Goal: Navigation & Orientation: Find specific page/section

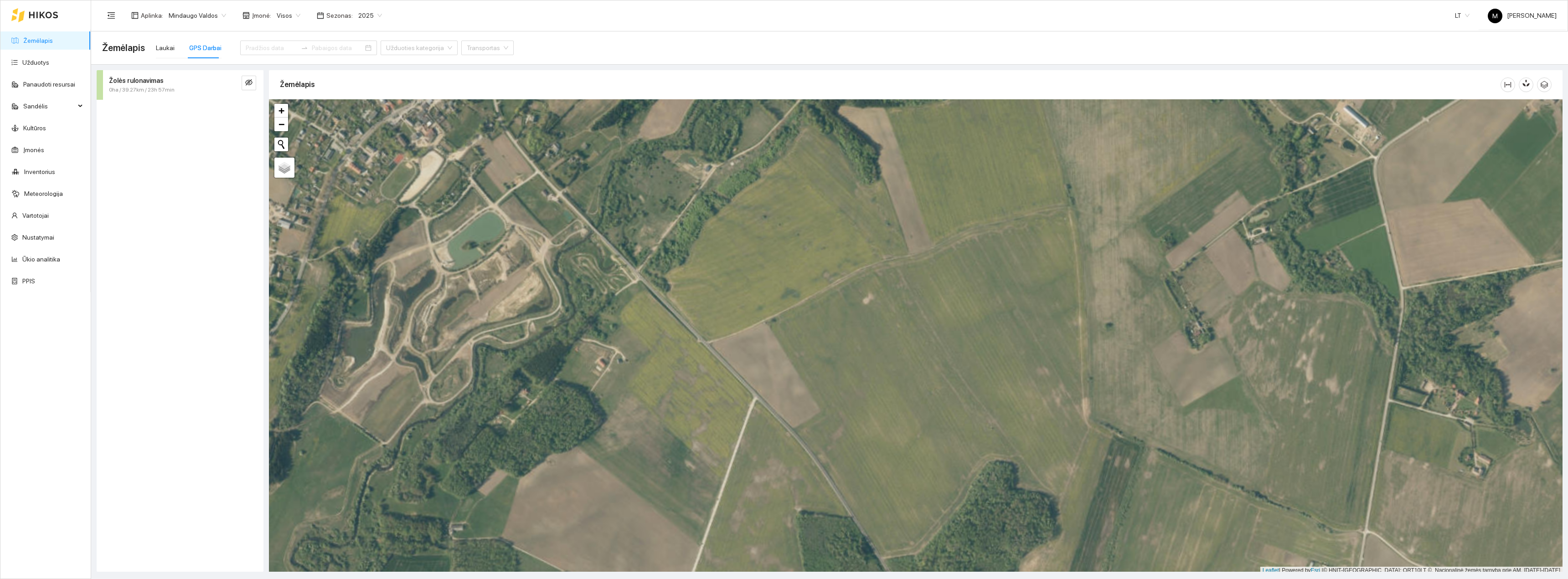
scroll to position [2, 0]
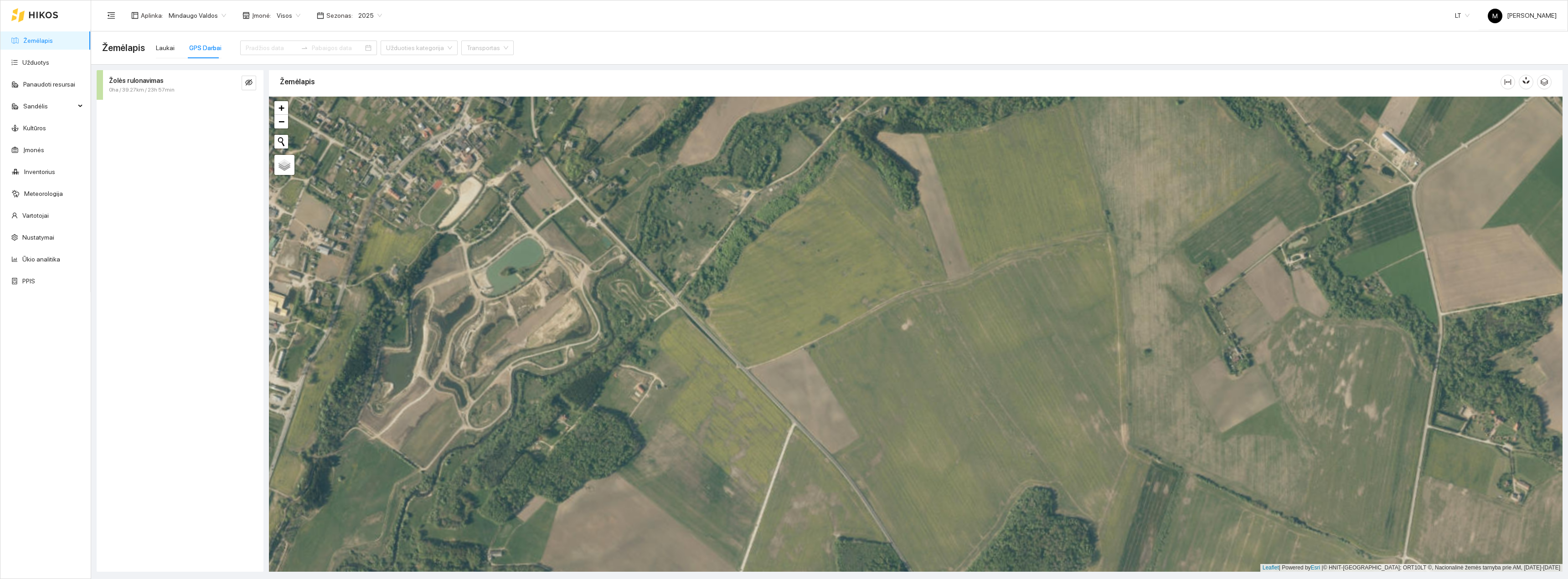
drag, startPoint x: 466, startPoint y: 324, endPoint x: 538, endPoint y: 372, distance: 86.5
click at [538, 316] on div "+ − Nieko nerasta. Bandykite dar kartą. Žemėlapis Palydovas Leaflet | Powered b…" at bounding box center [915, 334] width 1293 height 475
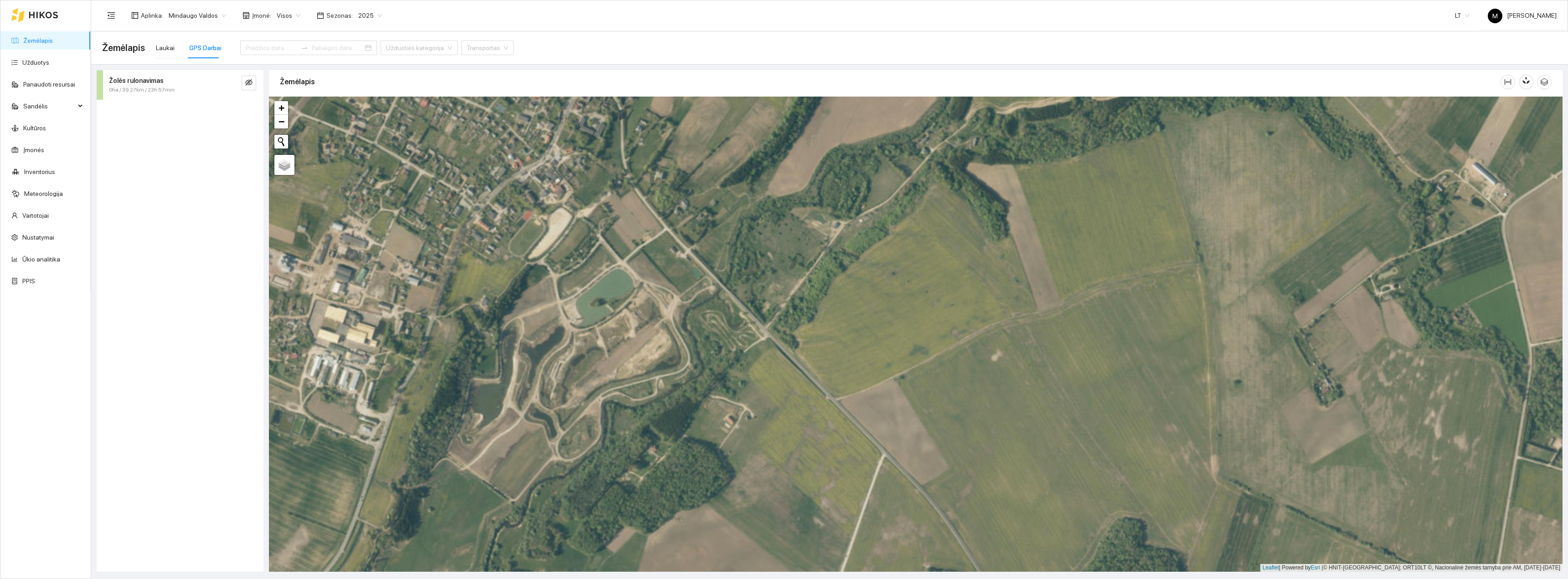
drag, startPoint x: 508, startPoint y: 387, endPoint x: 572, endPoint y: 398, distance: 64.9
click at [565, 316] on div "+ − Nieko nerasta. Bandykite dar kartą. Žemėlapis Palydovas Leaflet | Powered b…" at bounding box center [915, 334] width 1293 height 475
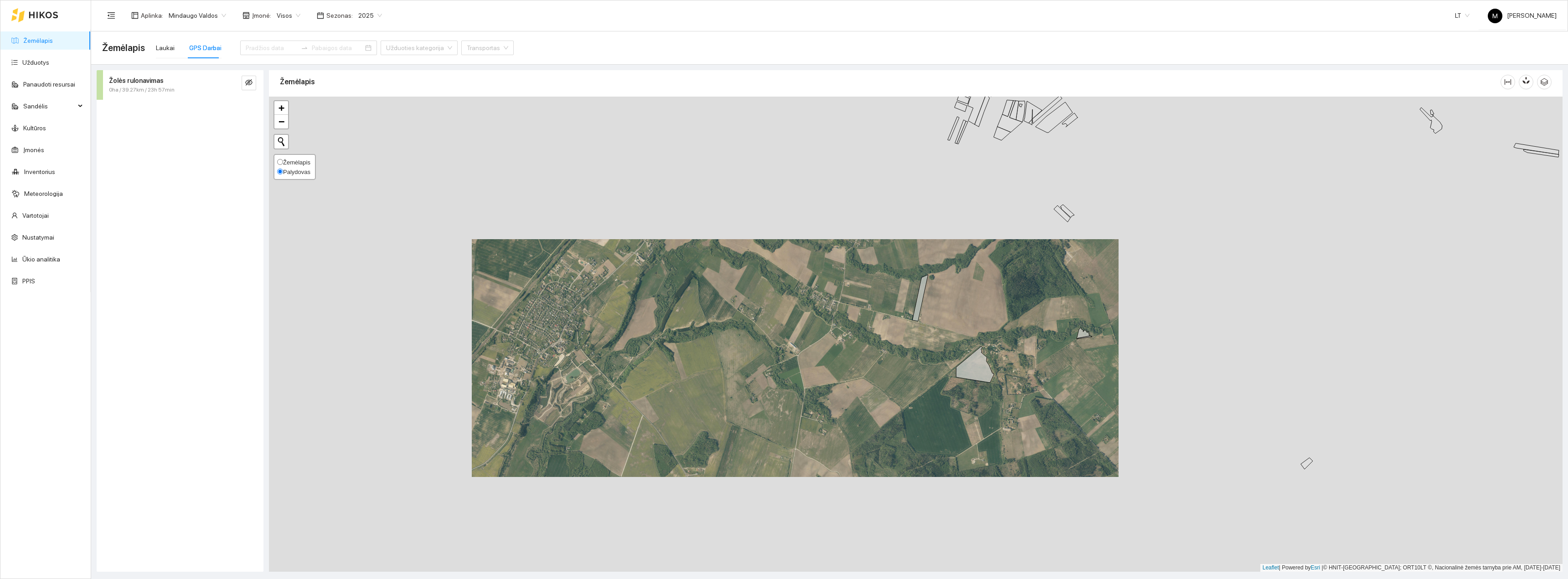
click at [288, 162] on span "Žemėlapis" at bounding box center [296, 162] width 27 height 7
click at [283, 162] on input "Žemėlapis" at bounding box center [280, 162] width 6 height 6
radio input "true"
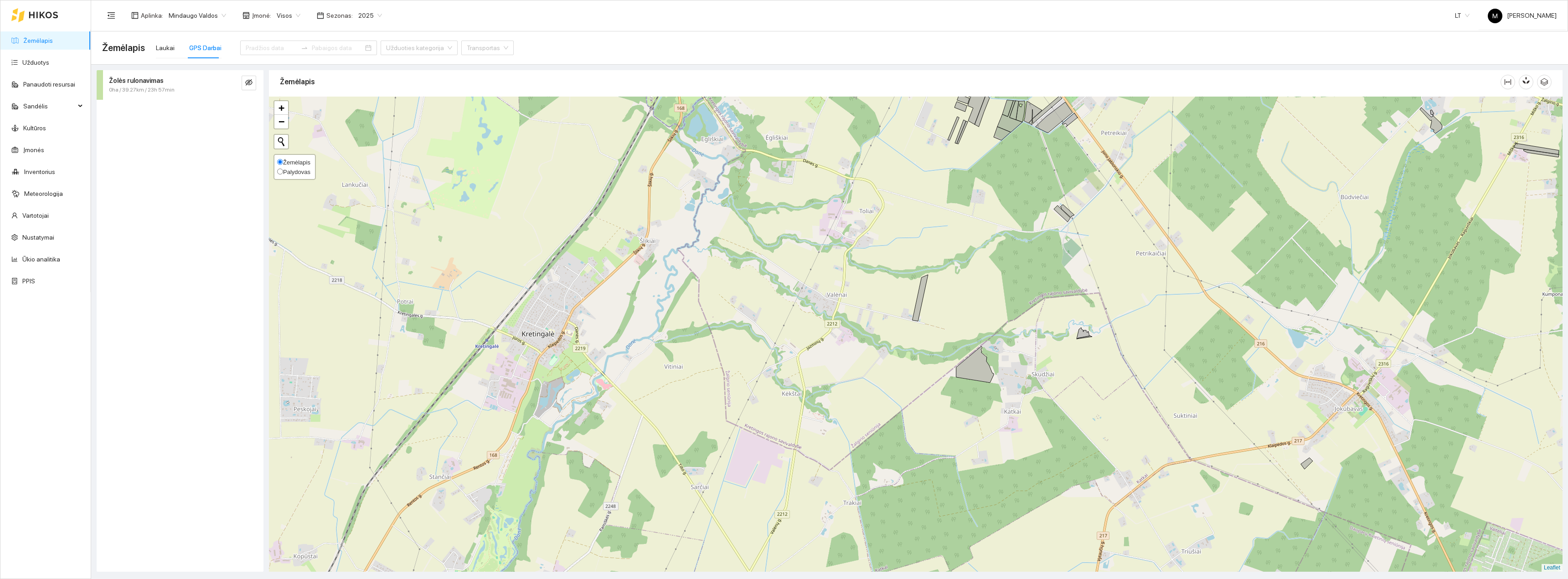
click at [289, 169] on span "Palydovas" at bounding box center [296, 172] width 27 height 7
click at [283, 169] on input "Palydovas" at bounding box center [280, 172] width 6 height 6
radio input "true"
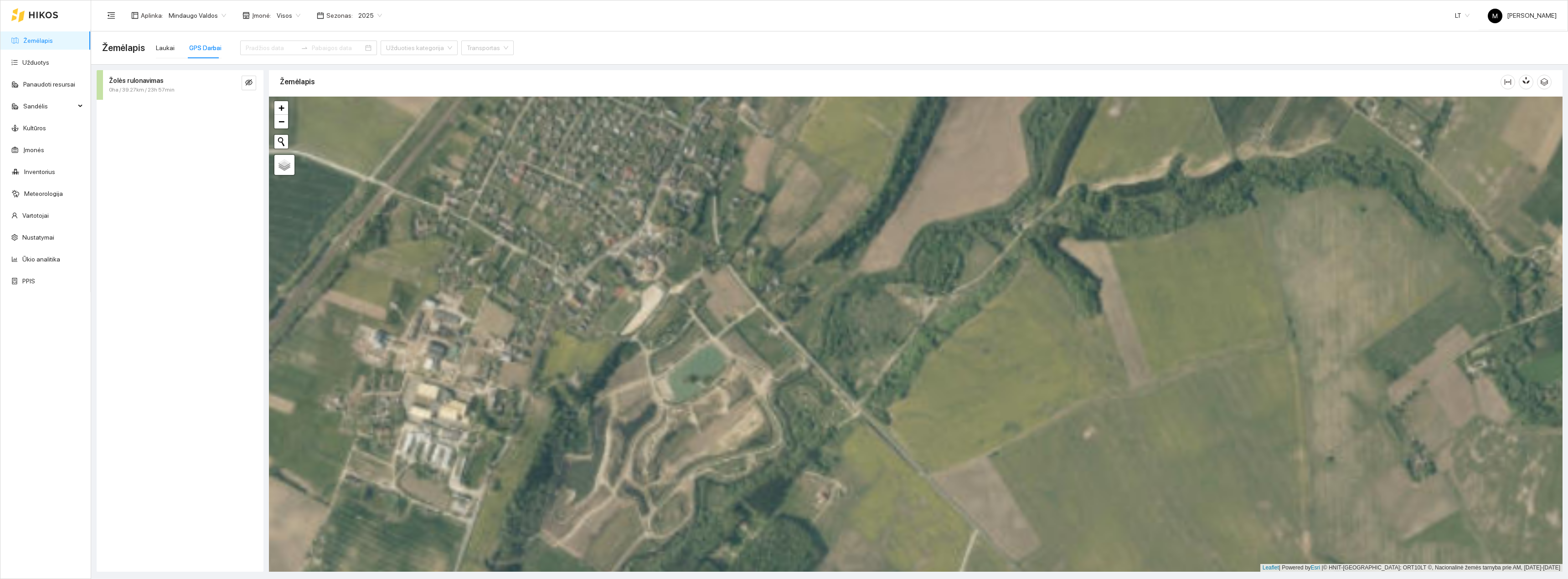
drag, startPoint x: 662, startPoint y: 482, endPoint x: 694, endPoint y: 436, distance: 56.0
click at [694, 316] on div "+ − Nieko nerasta. Bandykite dar kartą. Žemėlapis Palydovas Leaflet | Powered b…" at bounding box center [915, 334] width 1293 height 475
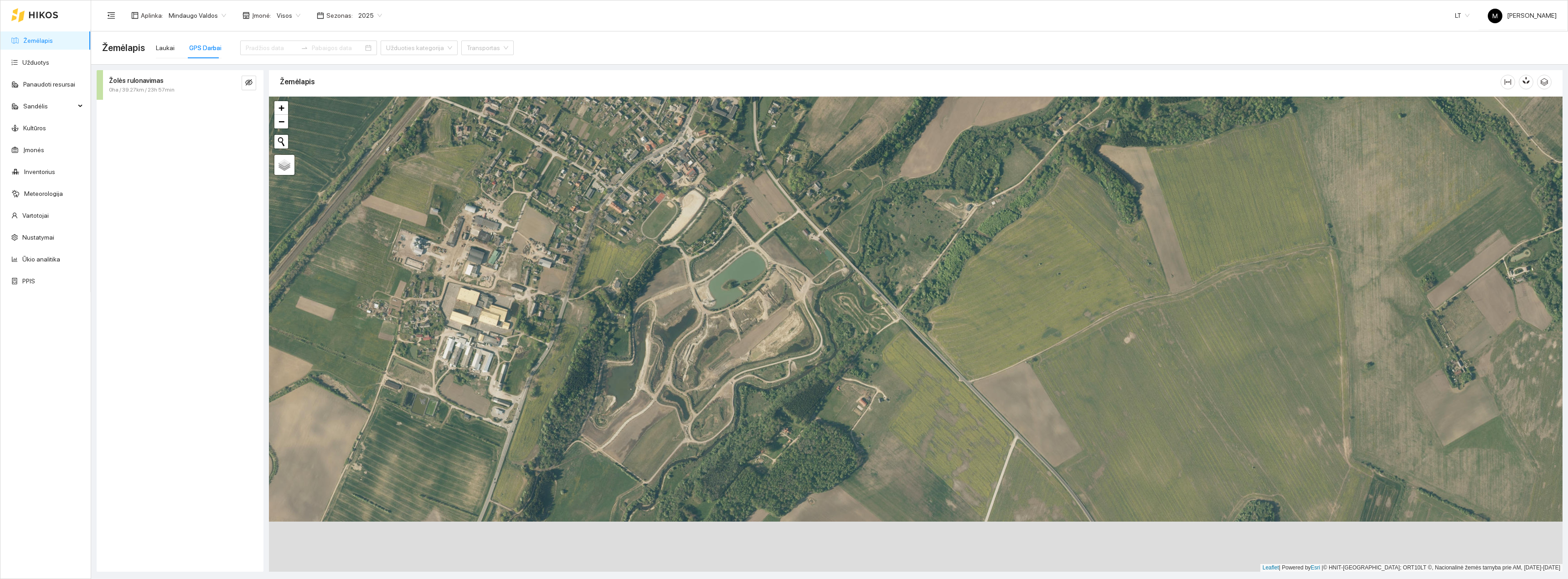
drag, startPoint x: 712, startPoint y: 478, endPoint x: 710, endPoint y: 389, distance: 89.0
click at [699, 316] on div "+ − Nieko nerasta. Bandykite dar kartą. Žemėlapis Palydovas Leaflet | Powered b…" at bounding box center [915, 334] width 1293 height 475
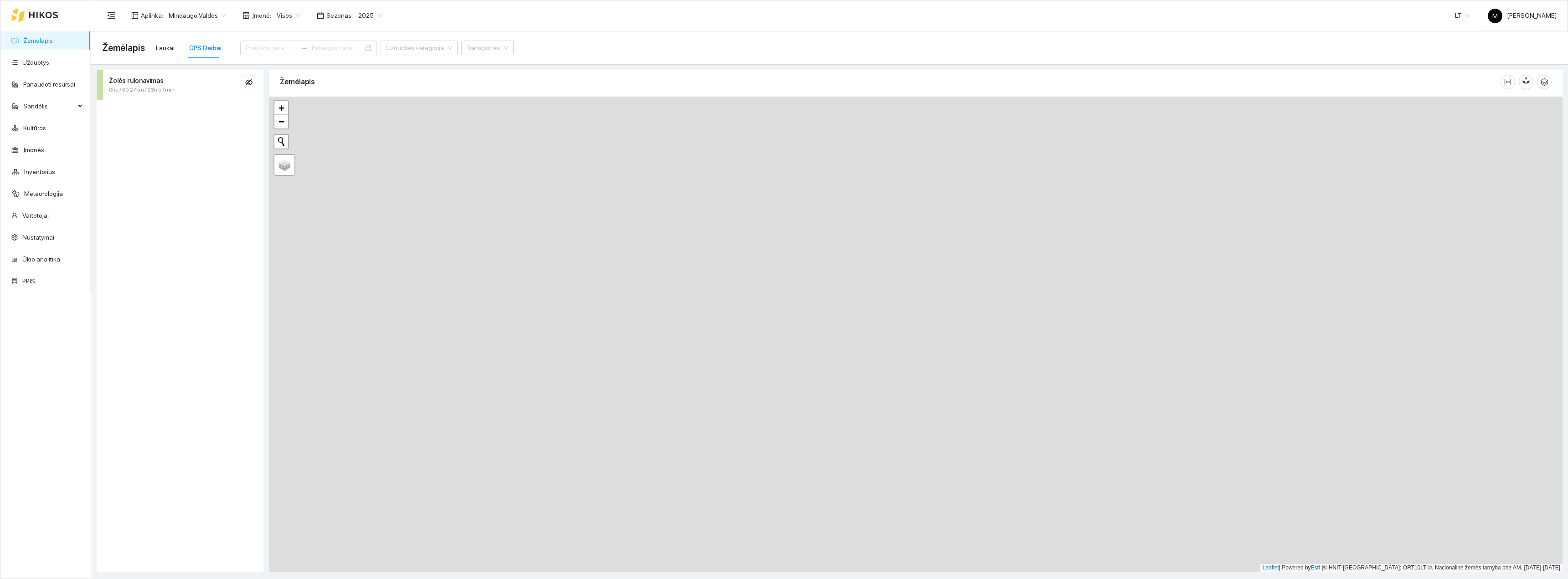
drag, startPoint x: 735, startPoint y: 486, endPoint x: 740, endPoint y: 387, distance: 99.1
click at [699, 316] on div "+ − Nieko nerasta. Bandykite dar kartą. Žemėlapis Palydovas Leaflet | Powered b…" at bounding box center [915, 334] width 1293 height 475
drag, startPoint x: 729, startPoint y: 480, endPoint x: 723, endPoint y: 389, distance: 91.2
click at [699, 316] on div "+ − Nieko nerasta. Bandykite dar kartą. Žemėlapis Palydovas Leaflet | Powered b…" at bounding box center [915, 334] width 1293 height 475
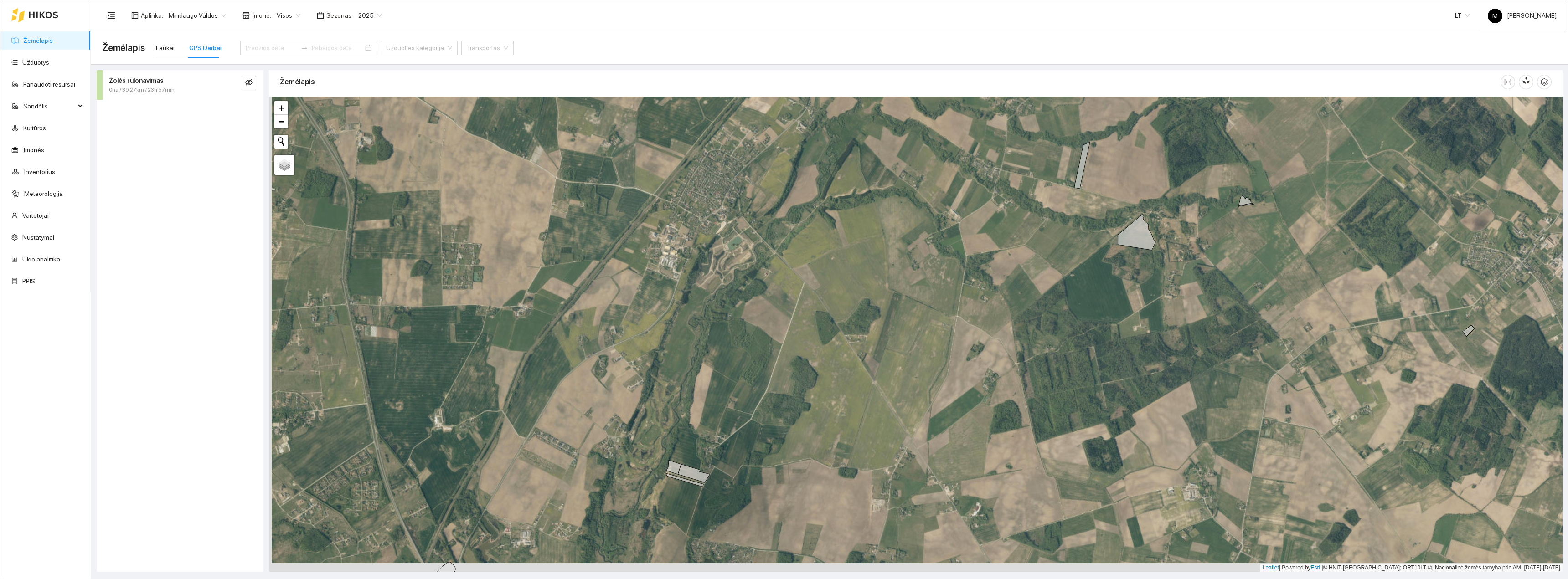
drag, startPoint x: 598, startPoint y: 500, endPoint x: 645, endPoint y: 371, distance: 137.3
click at [639, 316] on div "+ − Nieko nerasta. Bandykite dar kartą. Žemėlapis Palydovas Leaflet | Powered b…" at bounding box center [915, 334] width 1293 height 475
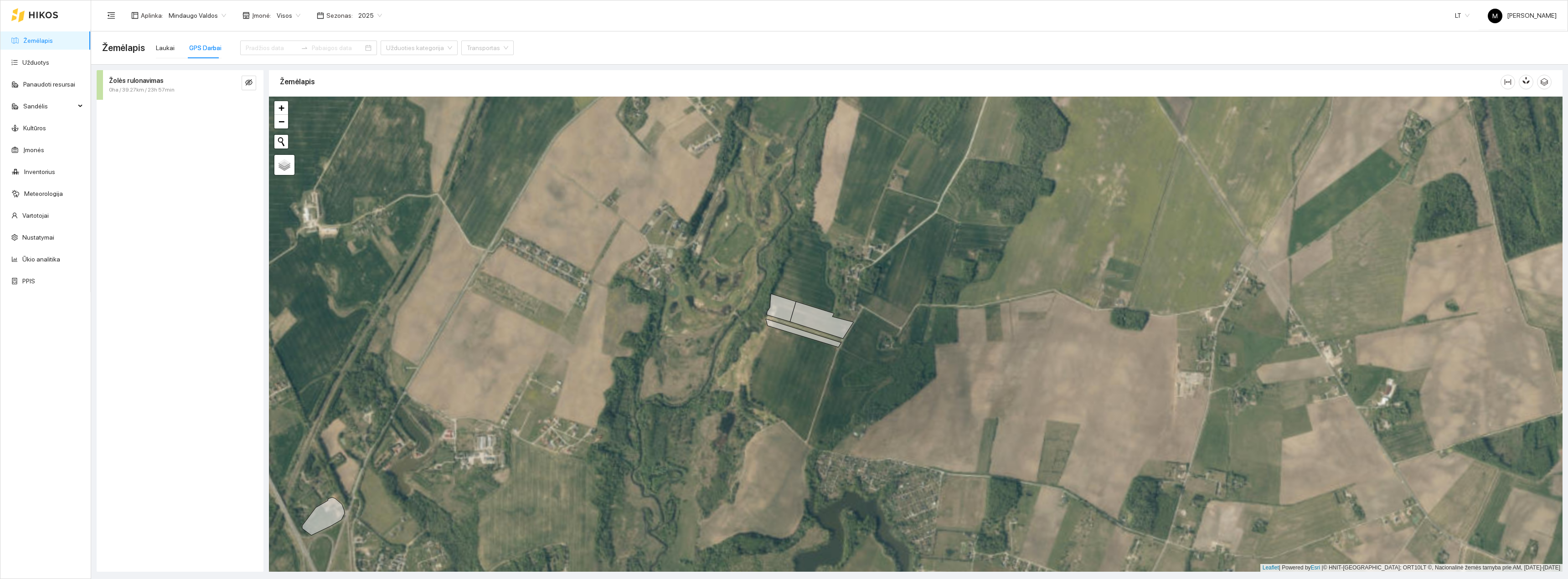
drag, startPoint x: 699, startPoint y: 384, endPoint x: 675, endPoint y: 435, distance: 56.4
click at [675, 316] on div "+ − Nieko nerasta. Bandykite dar kartą. Žemėlapis Palydovas Leaflet | Powered b…" at bounding box center [915, 334] width 1293 height 475
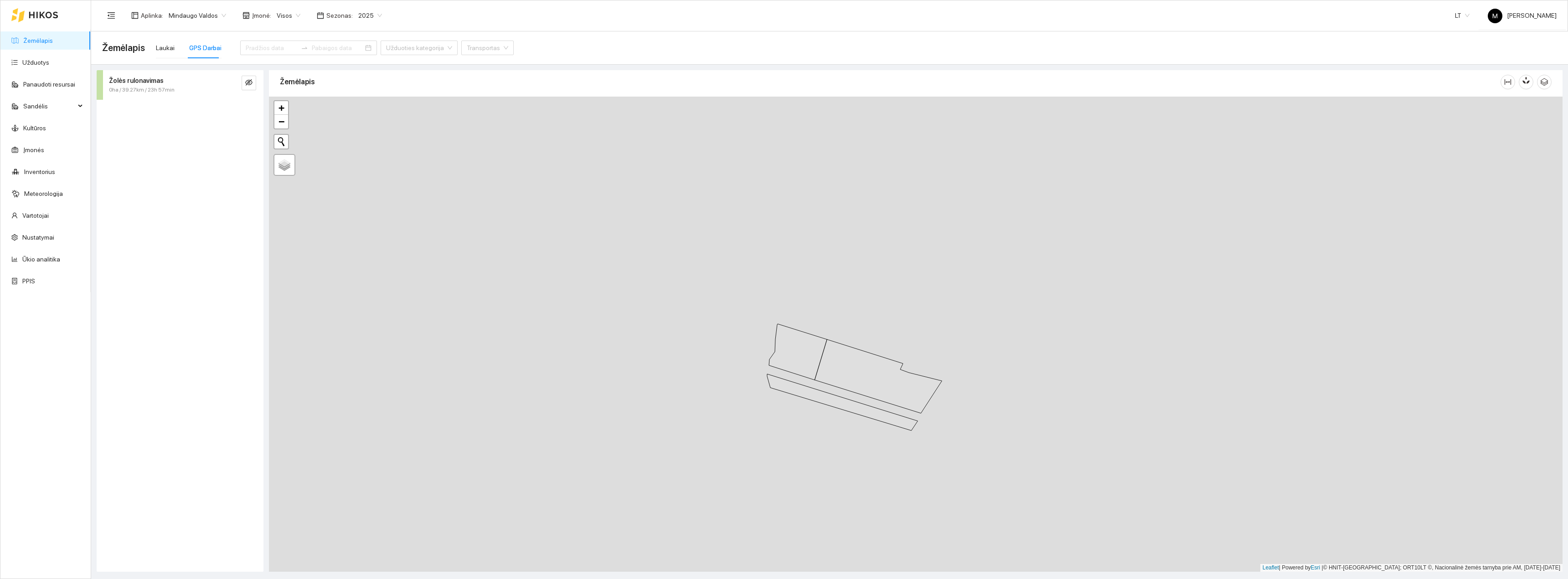
drag, startPoint x: 704, startPoint y: 418, endPoint x: 669, endPoint y: 511, distance: 99.4
click at [671, 316] on div "+ − Nieko nerasta. Bandykite dar kartą. Žemėlapis Palydovas Leaflet | Powered b…" at bounding box center [915, 334] width 1293 height 475
click at [116, 56] on div "Žemėlapis Laukai GPS Darbai Užduoties kategorija Transportas" at bounding box center [830, 48] width 1455 height 29
click at [161, 49] on div "Laukai" at bounding box center [165, 47] width 19 height 10
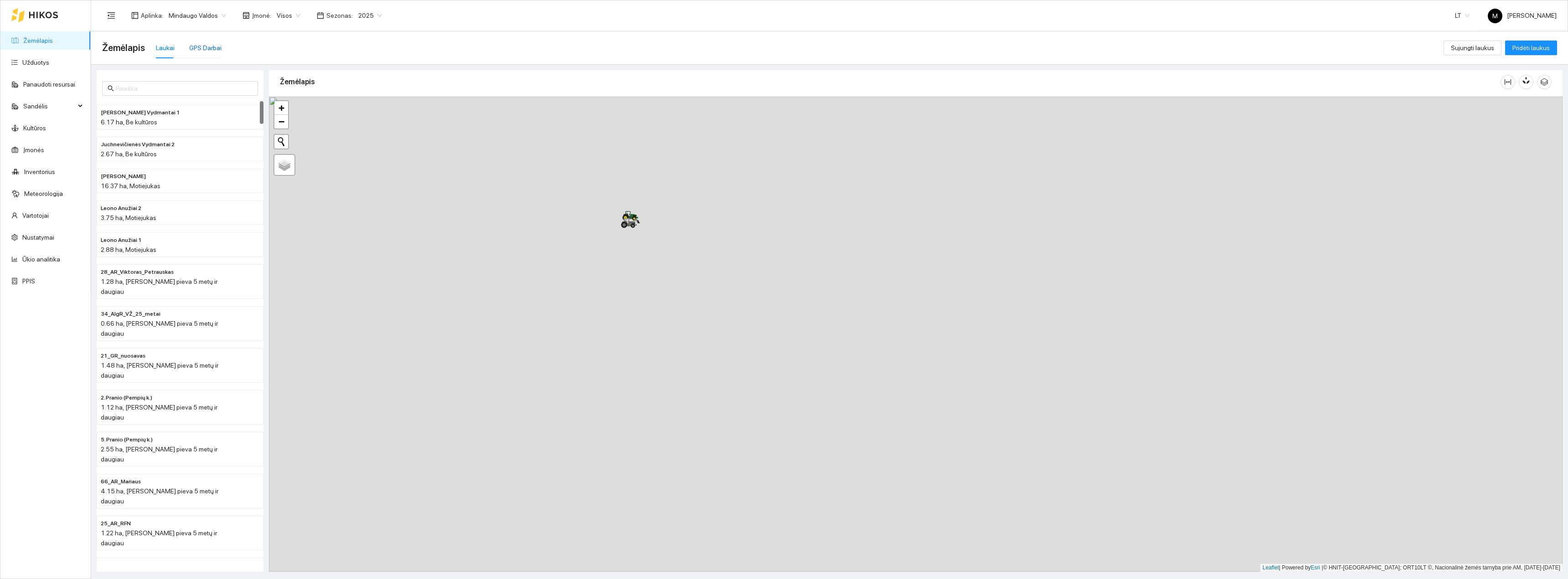
click at [189, 49] on div "GPS Darbai" at bounding box center [205, 47] width 32 height 10
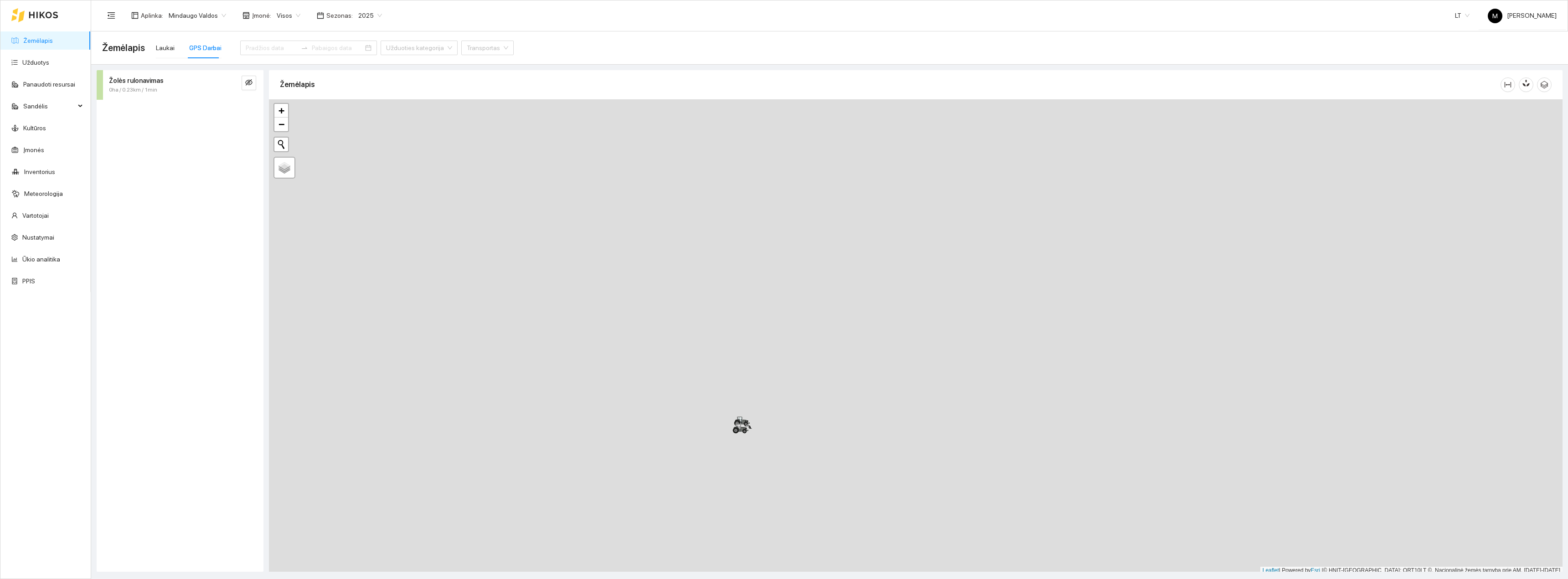
scroll to position [2, 0]
drag, startPoint x: 746, startPoint y: 463, endPoint x: 727, endPoint y: 421, distance: 46.1
click at [727, 422] on div "+ − Nieko nerasta. Bandykite dar kartą. Žemėlapis Palydovas Leaflet | Powered b…" at bounding box center [915, 334] width 1293 height 475
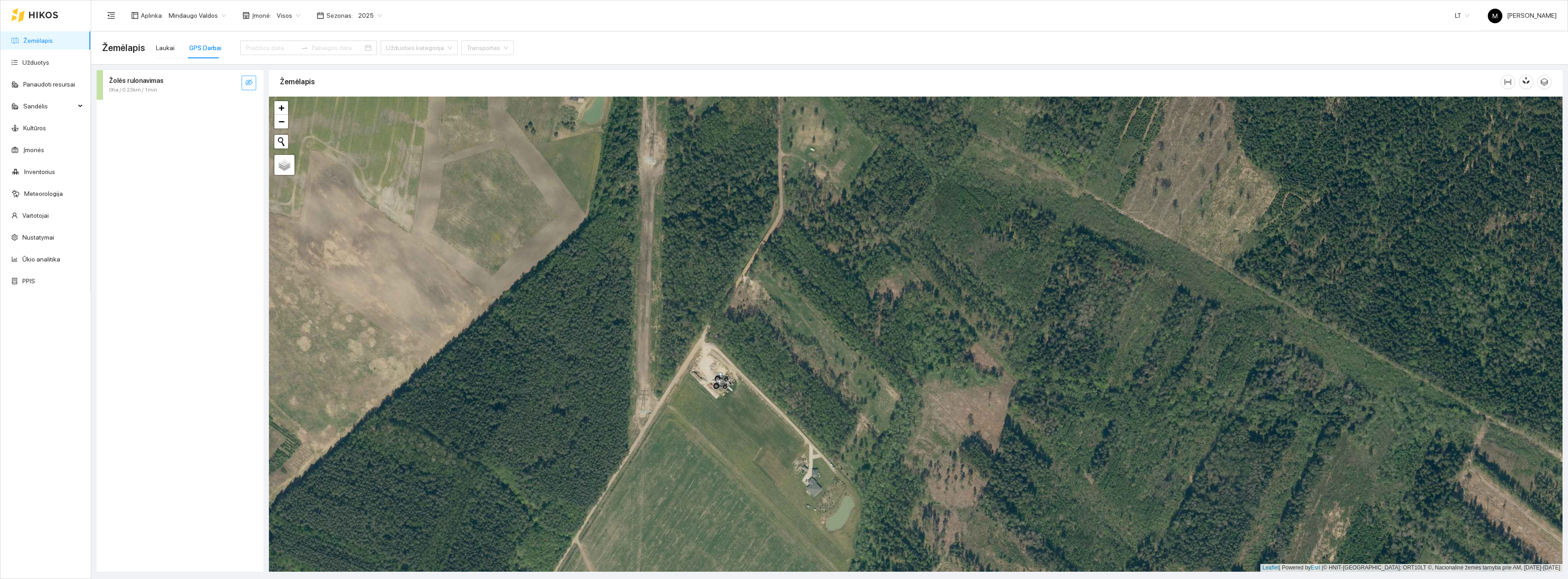
click at [251, 85] on icon "eye-invisible" at bounding box center [249, 83] width 7 height 7
click at [250, 85] on icon "eye" at bounding box center [249, 83] width 7 height 5
click at [250, 85] on icon "eye-invisible" at bounding box center [249, 82] width 7 height 6
